Goal: Task Accomplishment & Management: Manage account settings

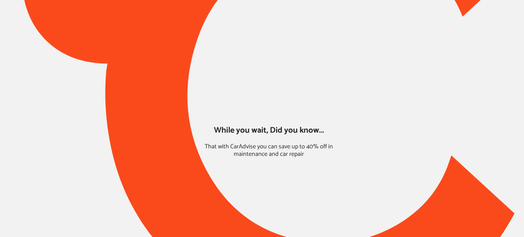
type input "*****"
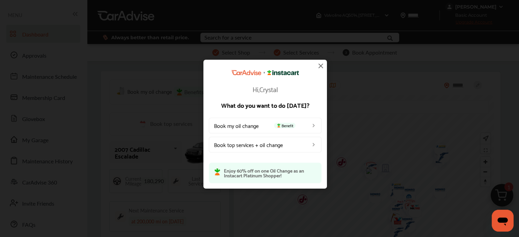
click at [322, 64] on img at bounding box center [321, 66] width 8 height 8
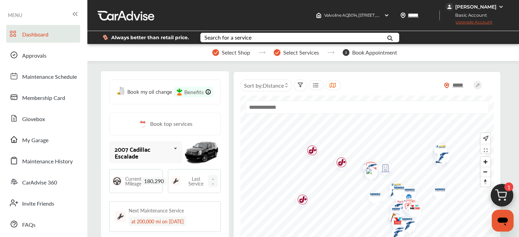
click at [501, 192] on img at bounding box center [502, 197] width 33 height 33
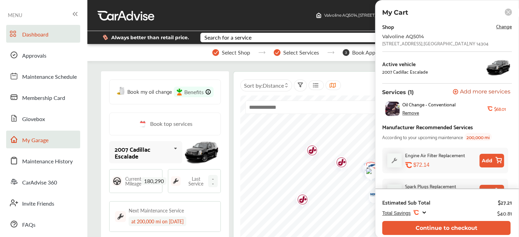
click at [12, 137] on icon at bounding box center [14, 139] width 8 height 8
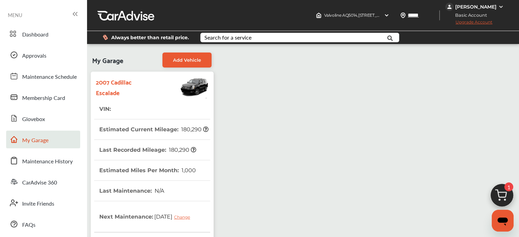
click at [471, 9] on div "[PERSON_NAME]" at bounding box center [475, 7] width 41 height 6
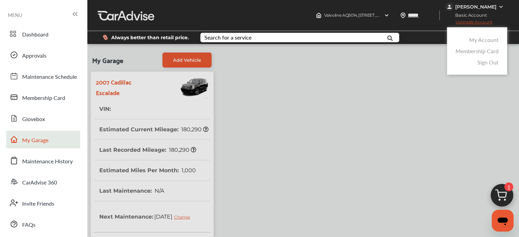
click at [482, 46] on div "Membership Card" at bounding box center [477, 50] width 46 height 11
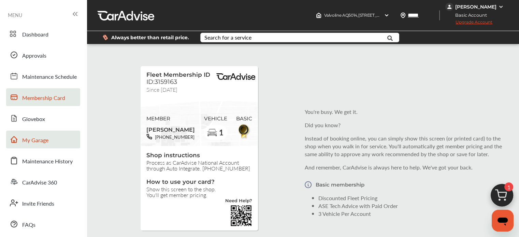
click at [463, 12] on span "Basic Account" at bounding box center [469, 15] width 46 height 7
click at [457, 7] on div "[PERSON_NAME]" at bounding box center [475, 7] width 41 height 6
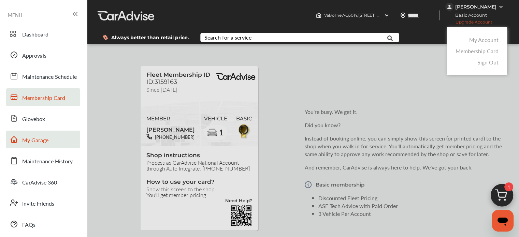
click at [467, 42] on div "My Account" at bounding box center [477, 39] width 46 height 11
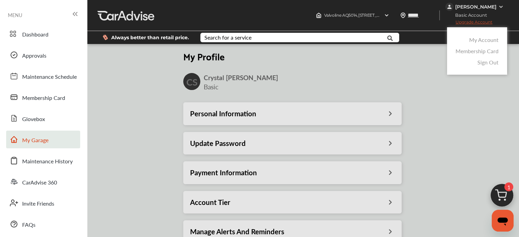
click at [225, 177] on div at bounding box center [259, 135] width 519 height 271
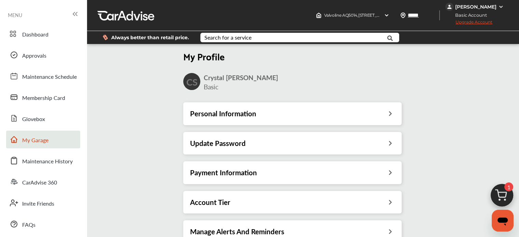
click at [225, 177] on h3 "Payment Information" at bounding box center [223, 172] width 67 height 9
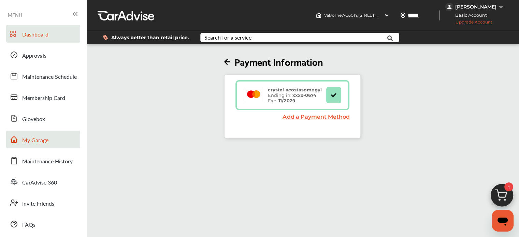
click at [32, 42] on link "Dashboard" at bounding box center [43, 34] width 74 height 18
